Goal: Find specific page/section

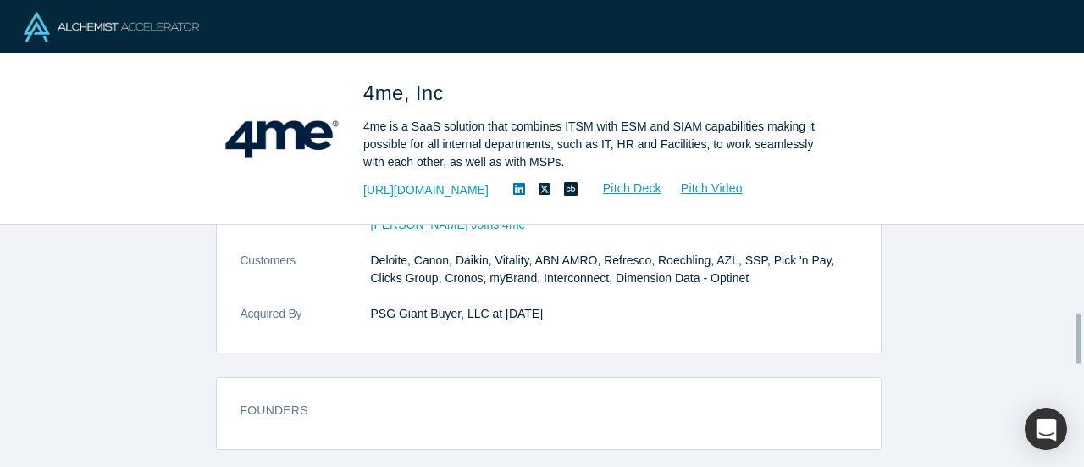
scroll to position [423, 0]
